Goal: Transaction & Acquisition: Purchase product/service

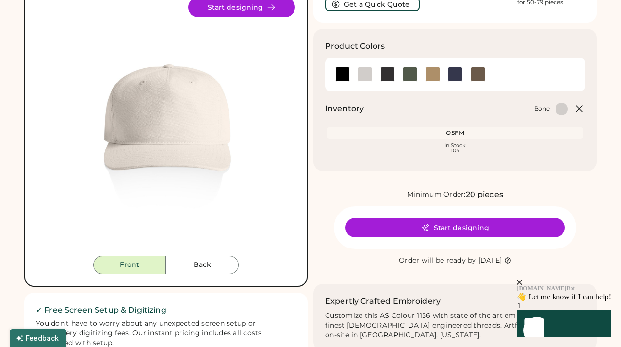
scroll to position [86, 0]
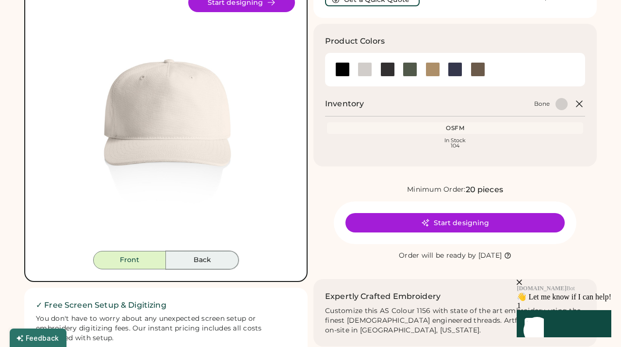
click at [201, 262] on button "Back" at bounding box center [202, 260] width 73 height 18
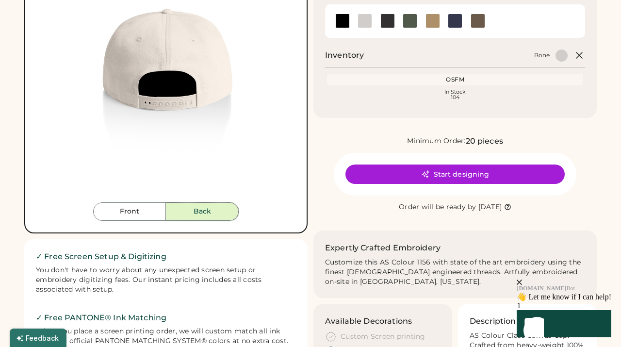
scroll to position [0, 0]
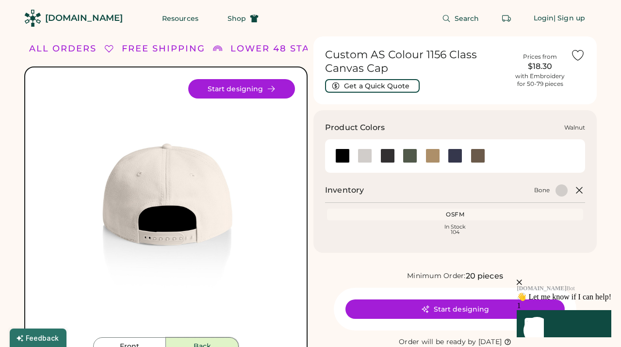
click at [473, 158] on div at bounding box center [477, 155] width 15 height 15
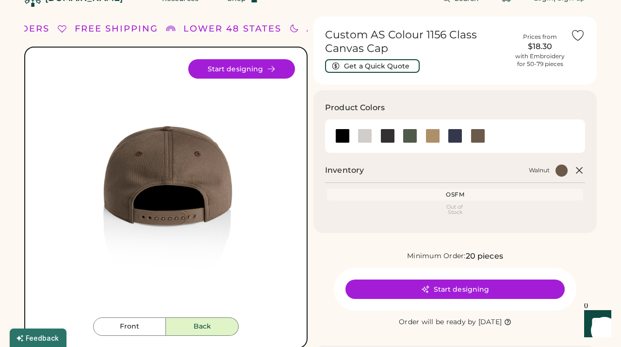
scroll to position [21, 0]
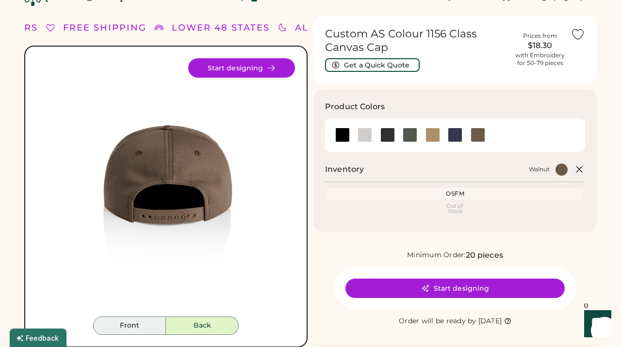
click at [128, 322] on button "Front" at bounding box center [129, 325] width 73 height 18
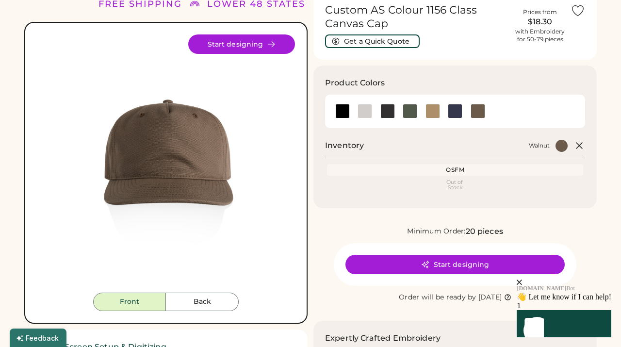
scroll to position [46, 0]
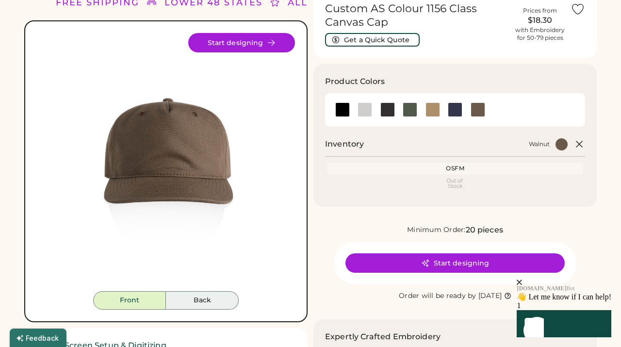
click at [213, 306] on button "Back" at bounding box center [202, 300] width 73 height 18
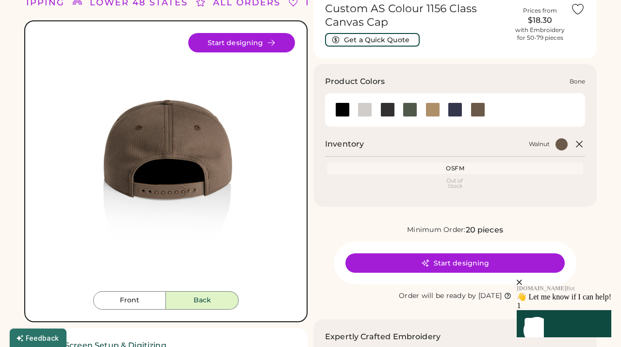
click at [369, 113] on div at bounding box center [364, 109] width 15 height 15
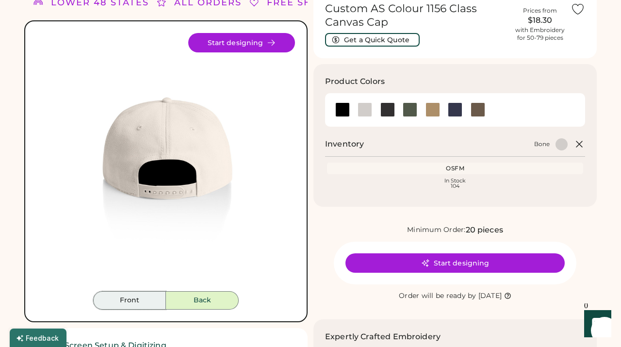
click at [139, 301] on button "Front" at bounding box center [129, 300] width 73 height 18
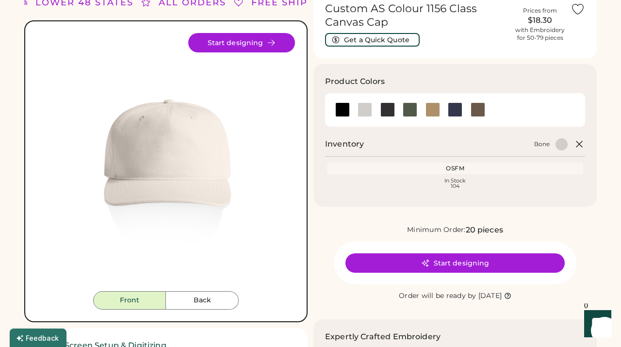
click at [179, 151] on img at bounding box center [166, 162] width 258 height 258
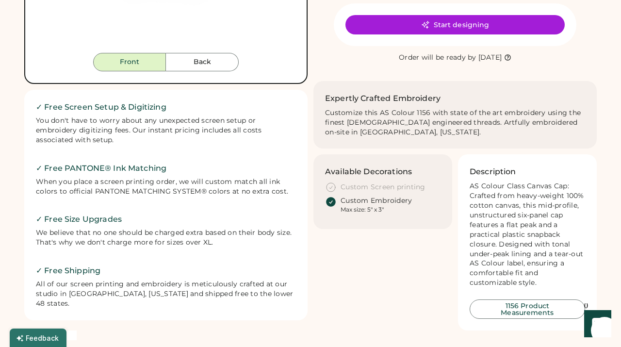
scroll to position [284, 0]
